Goal: Transaction & Acquisition: Purchase product/service

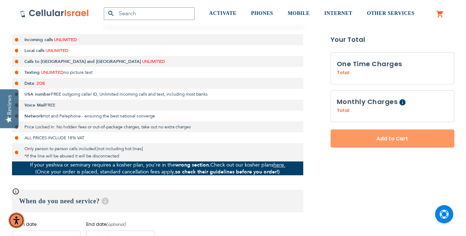
scroll to position [275, 0]
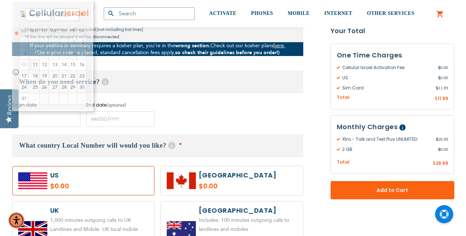
click at [47, 119] on input "name" at bounding box center [46, 119] width 68 height 16
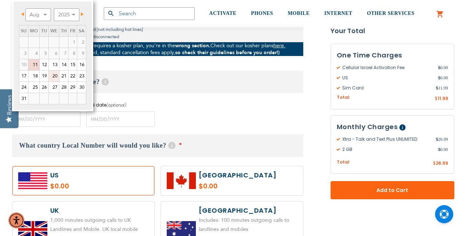
click at [55, 75] on link "20" at bounding box center [54, 76] width 10 height 11
type input "[DATE]"
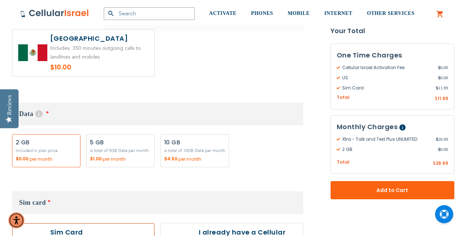
scroll to position [635, 0]
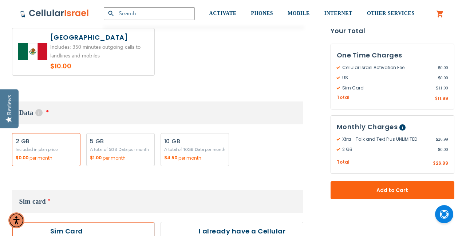
click at [117, 142] on label "Add" at bounding box center [120, 149] width 68 height 33
radio input "true"
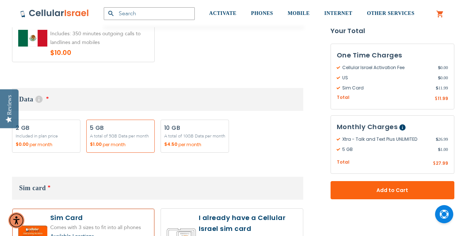
scroll to position [648, 0]
click at [190, 130] on label "Add" at bounding box center [195, 136] width 68 height 33
radio input "true"
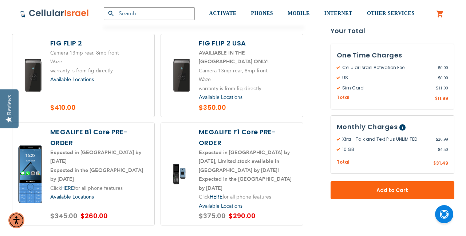
scroll to position [939, 0]
click at [236, 151] on label at bounding box center [232, 174] width 142 height 103
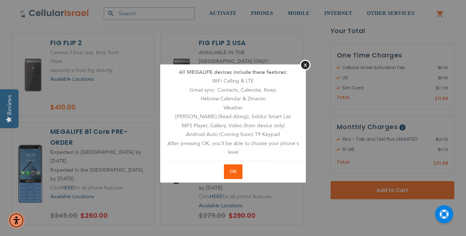
click at [234, 171] on span "OK" at bounding box center [233, 172] width 7 height 7
radio input "true"
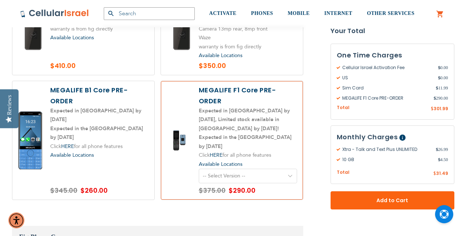
scroll to position [981, 0]
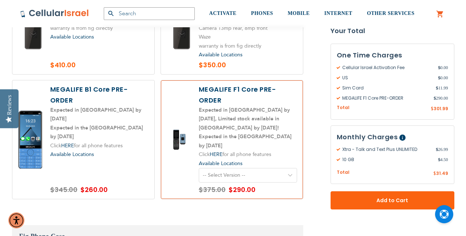
select select "5641"
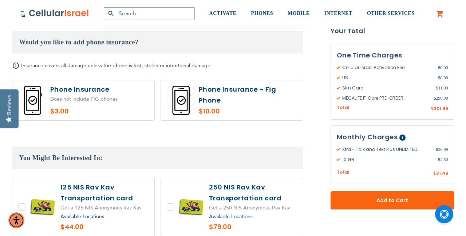
scroll to position [1331, 0]
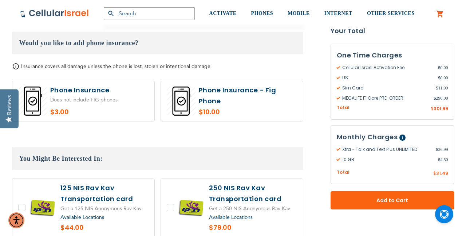
click at [90, 83] on label at bounding box center [83, 101] width 142 height 40
radio input "true"
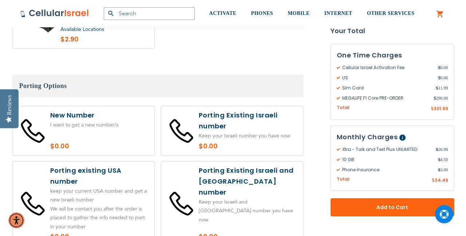
scroll to position [1587, 0]
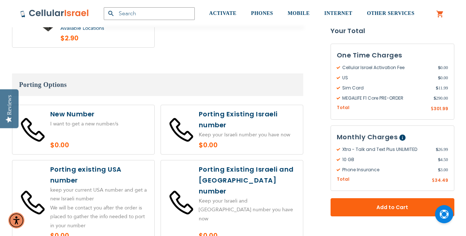
click at [94, 105] on label at bounding box center [83, 129] width 142 height 49
radio input "true"
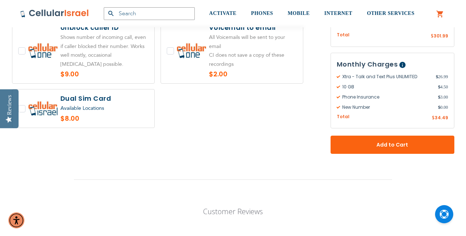
scroll to position [1954, 0]
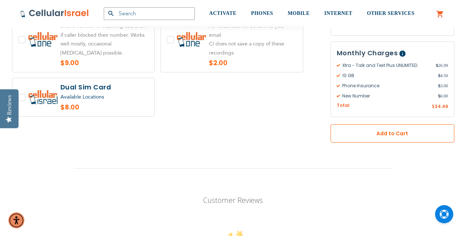
click at [392, 130] on span "Add to Cart" at bounding box center [393, 134] width 76 height 8
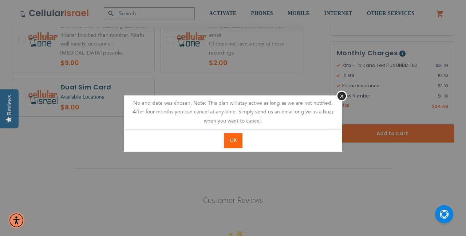
click at [233, 138] on span "OK" at bounding box center [233, 140] width 7 height 7
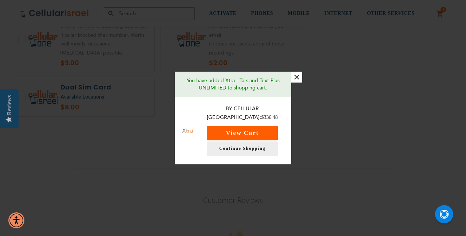
click at [246, 129] on button "View Cart" at bounding box center [242, 133] width 71 height 15
